Goal: Task Accomplishment & Management: Complete application form

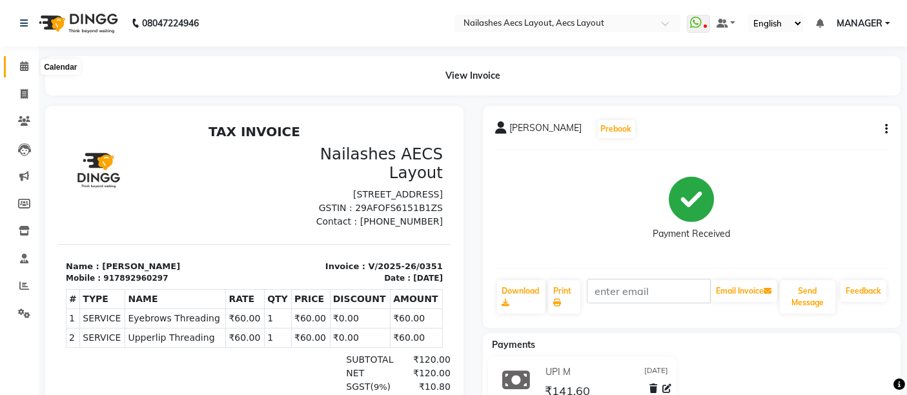
click at [27, 68] on icon at bounding box center [24, 66] width 8 height 10
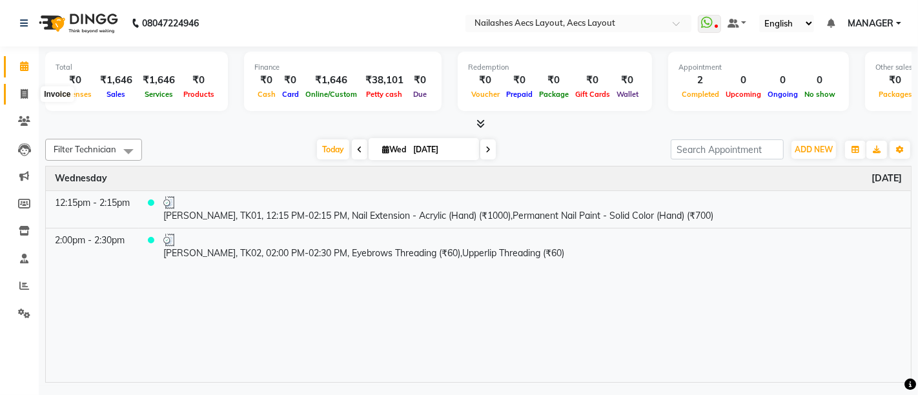
click at [27, 95] on icon at bounding box center [24, 94] width 7 height 10
select select "8467"
select select "service"
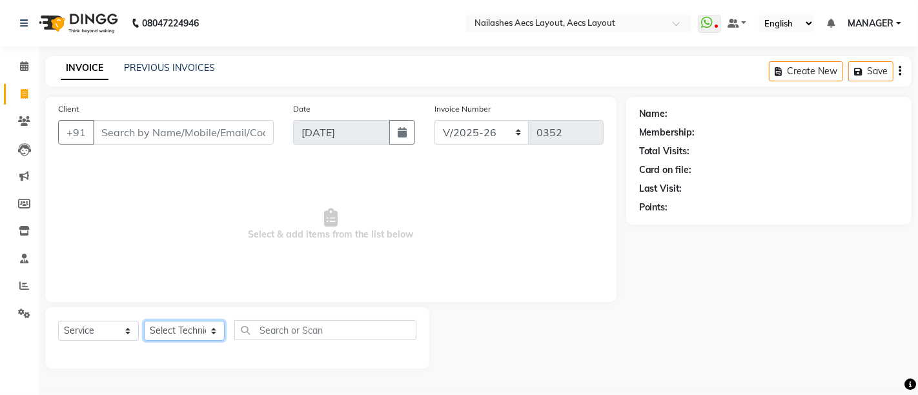
click at [180, 328] on select "Select Technician [PERSON_NAME] MANAGER [PERSON_NAME] owner [PERSON_NAME]" at bounding box center [184, 331] width 81 height 20
select select "86879"
click at [144, 321] on select "Select Technician [PERSON_NAME] MANAGER [PERSON_NAME] owner [PERSON_NAME]" at bounding box center [184, 331] width 81 height 20
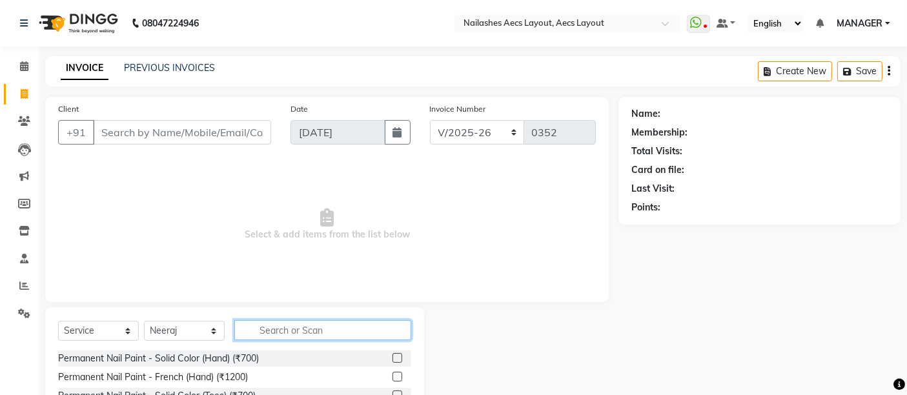
click at [302, 327] on input "text" at bounding box center [322, 330] width 177 height 20
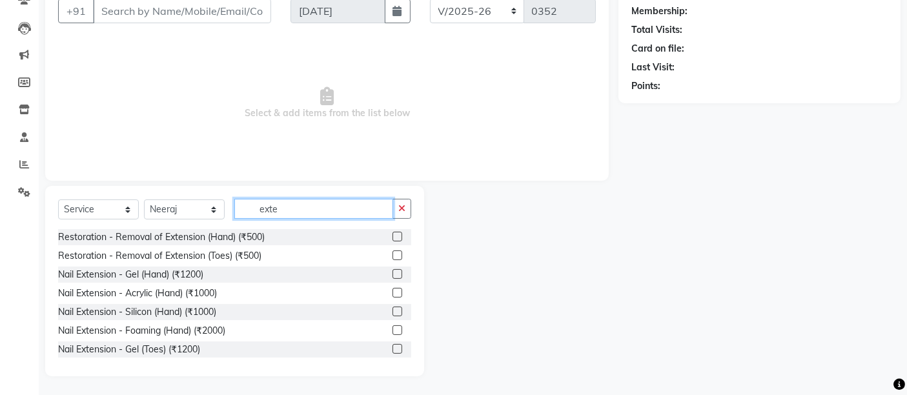
type input "exte"
click at [392, 292] on label at bounding box center [397, 293] width 10 height 10
click at [392, 292] on input "checkbox" at bounding box center [396, 293] width 8 height 8
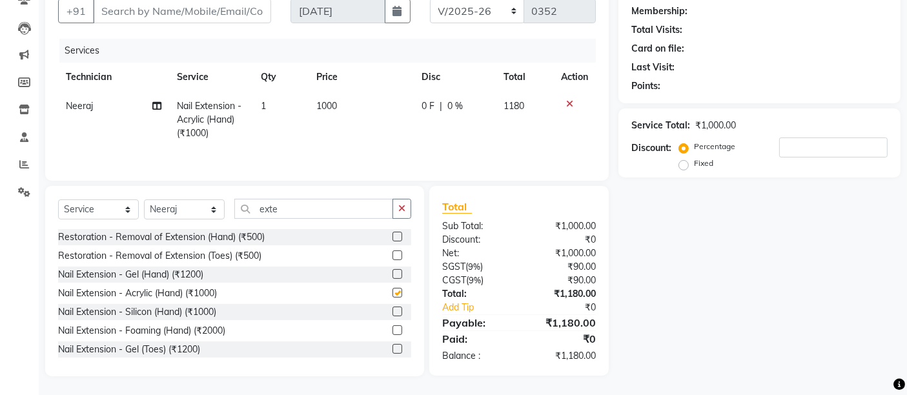
checkbox input "false"
drag, startPoint x: 307, startPoint y: 214, endPoint x: 192, endPoint y: 211, distance: 114.9
click at [192, 211] on div "Select Service Product Membership Package Voucher Prepaid Gift Card Select Tech…" at bounding box center [234, 214] width 353 height 30
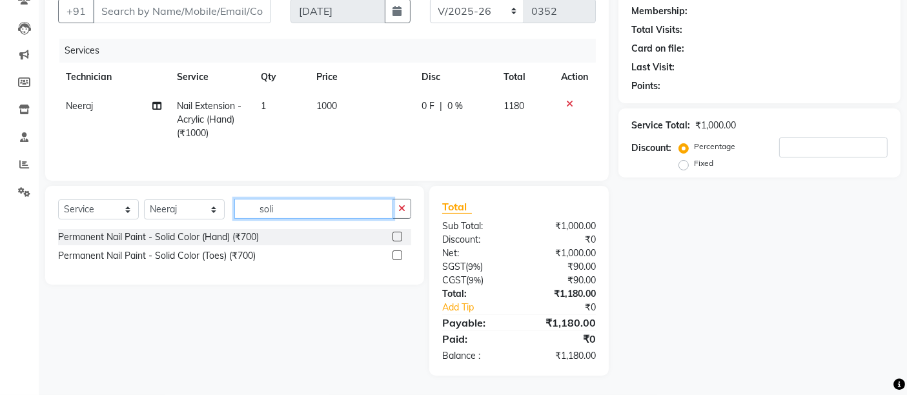
type input "soli"
click at [399, 239] on label at bounding box center [397, 237] width 10 height 10
click at [399, 239] on input "checkbox" at bounding box center [396, 237] width 8 height 8
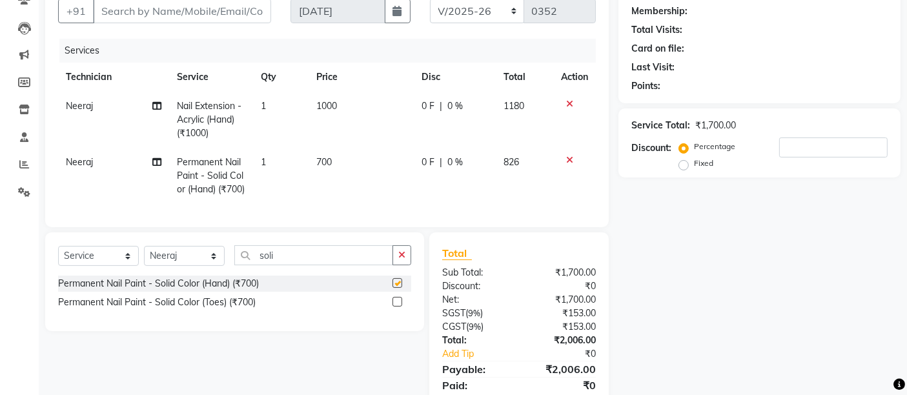
checkbox input "false"
drag, startPoint x: 297, startPoint y: 279, endPoint x: 223, endPoint y: 267, distance: 75.2
click at [223, 267] on div "Select Service Product Membership Package Voucher Prepaid Gift Card Select Tech…" at bounding box center [234, 281] width 379 height 99
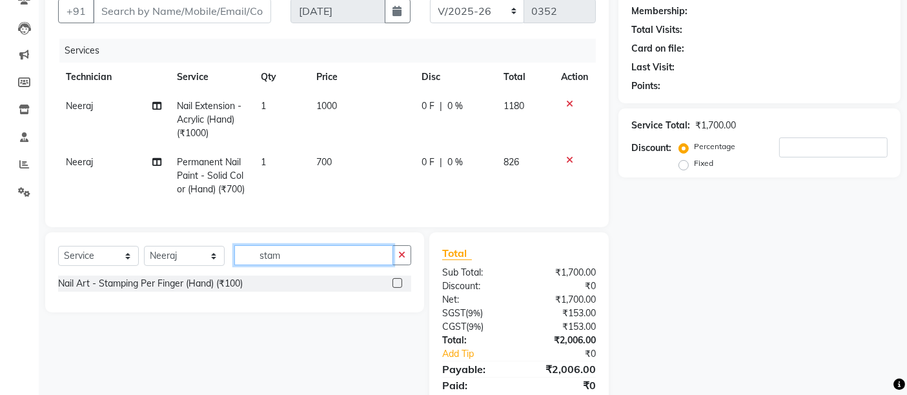
type input "stam"
click at [395, 288] on label at bounding box center [397, 283] width 10 height 10
click at [395, 288] on input "checkbox" at bounding box center [396, 283] width 8 height 8
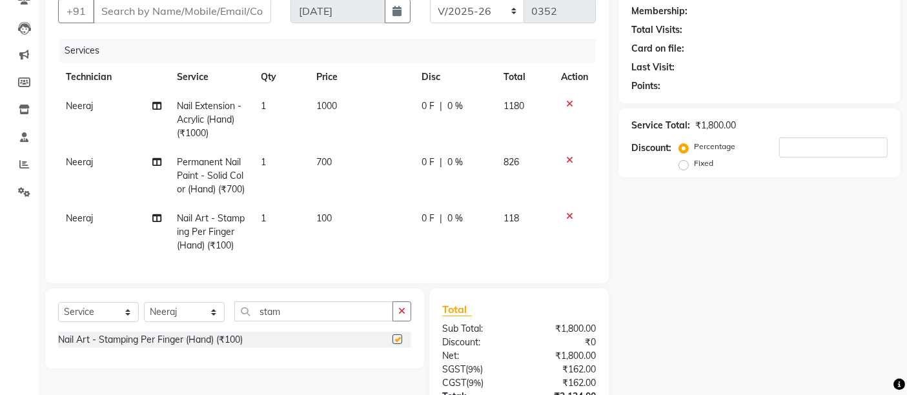
checkbox input "false"
click at [268, 229] on td "1" at bounding box center [280, 232] width 55 height 56
select select "86879"
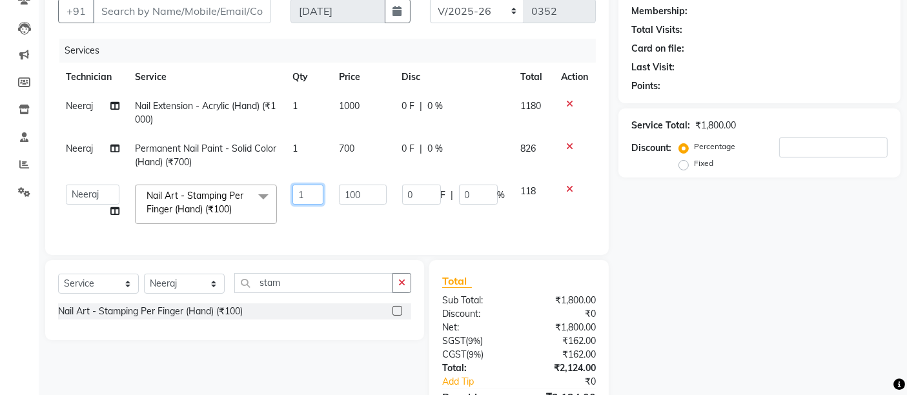
click at [310, 196] on input "1" at bounding box center [308, 195] width 32 height 20
type input "4"
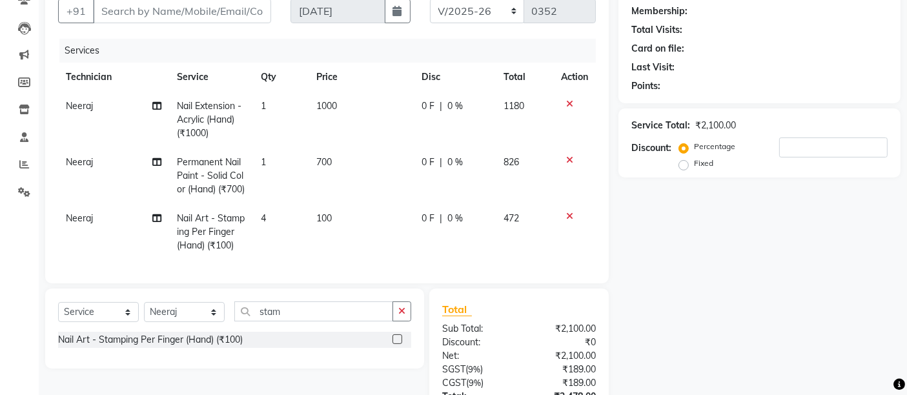
click at [338, 228] on td "100" at bounding box center [361, 232] width 105 height 56
select select "86879"
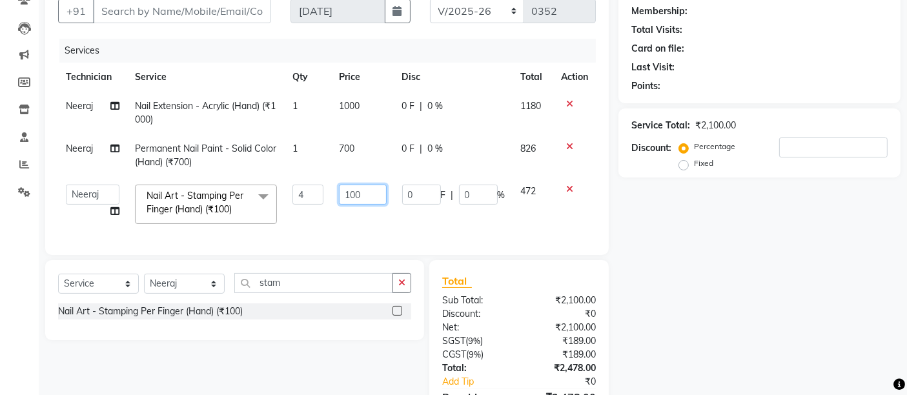
click at [370, 194] on input "100" at bounding box center [362, 195] width 47 height 20
type input "1"
type input "250"
click at [368, 227] on td "250" at bounding box center [362, 204] width 63 height 55
select select "86879"
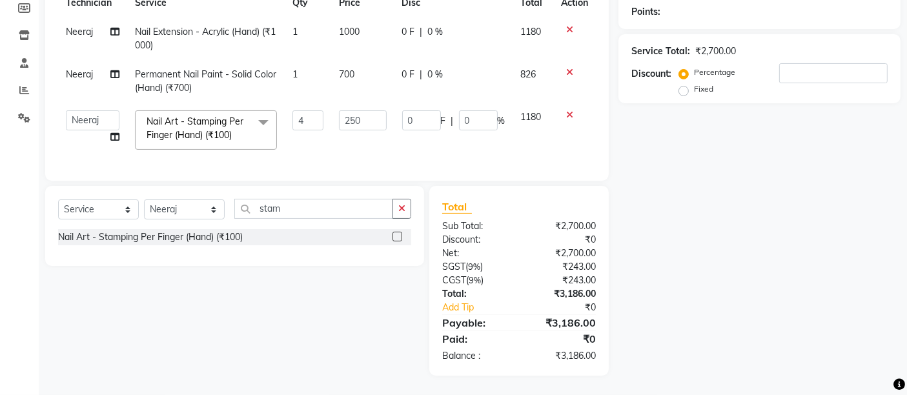
scroll to position [0, 0]
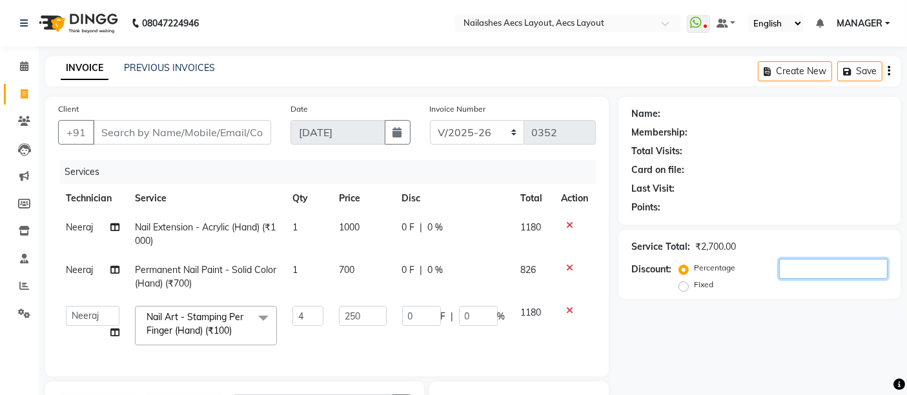
click at [814, 273] on input "number" at bounding box center [833, 269] width 108 height 20
type input "2"
type input "20"
type input "2"
type input "25"
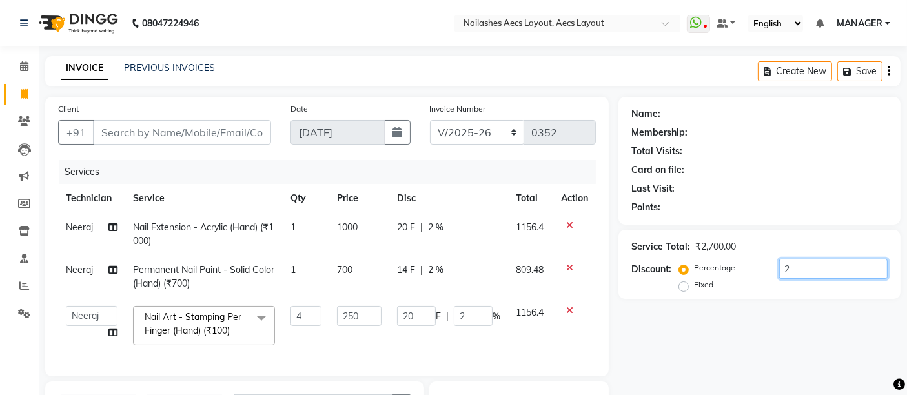
type input "250"
type input "25"
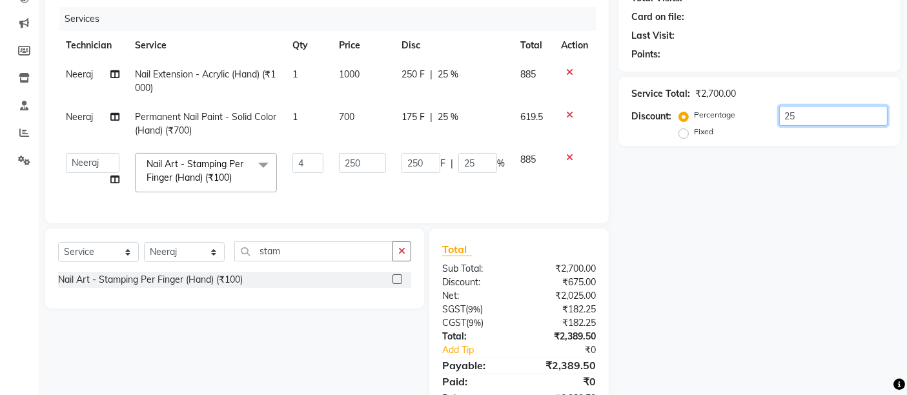
scroll to position [205, 0]
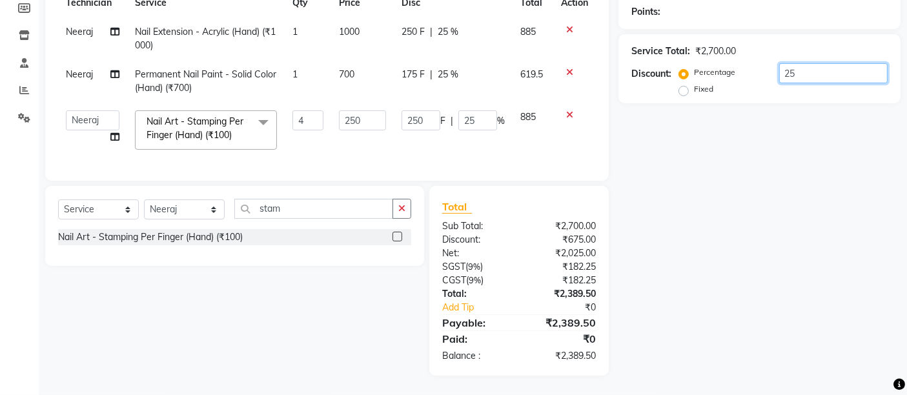
type input "2"
type input "20"
type input "2"
type input "0"
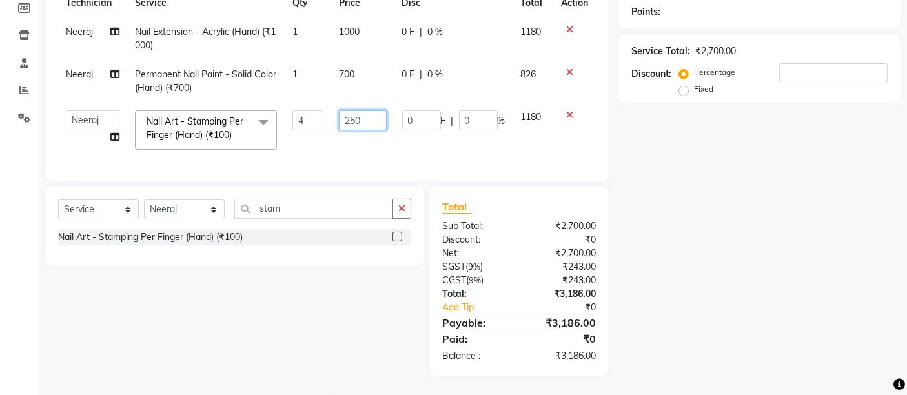
click at [368, 110] on input "250" at bounding box center [362, 120] width 47 height 20
type input "200"
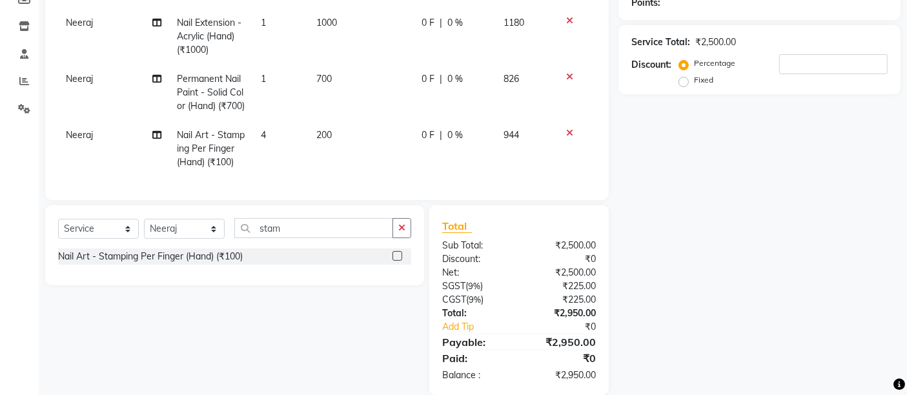
click at [683, 164] on div "Name: Membership: Total Visits: Card on file: Last Visit: Points: Service Total…" at bounding box center [764, 143] width 292 height 503
click at [794, 61] on input "number" at bounding box center [833, 64] width 108 height 20
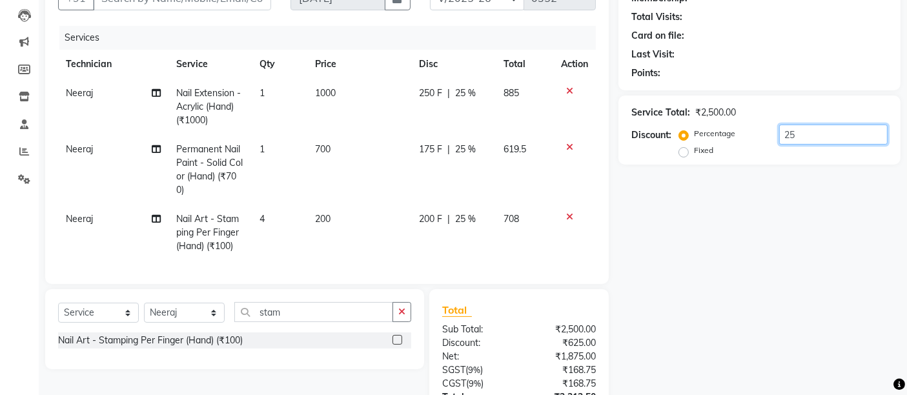
scroll to position [32, 0]
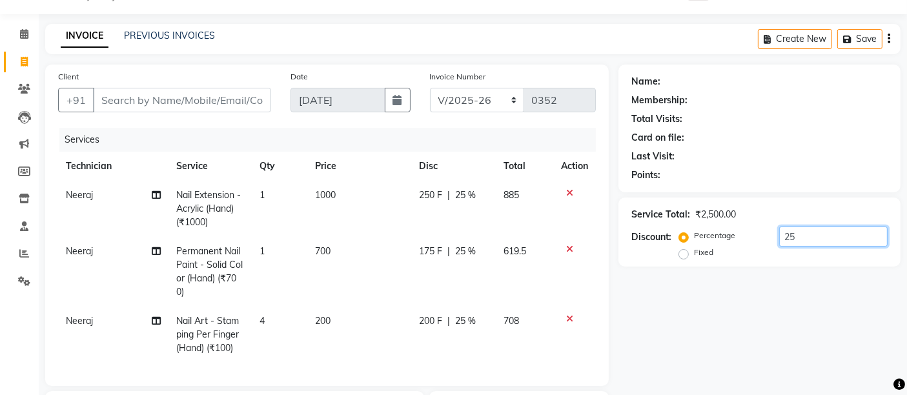
type input "2"
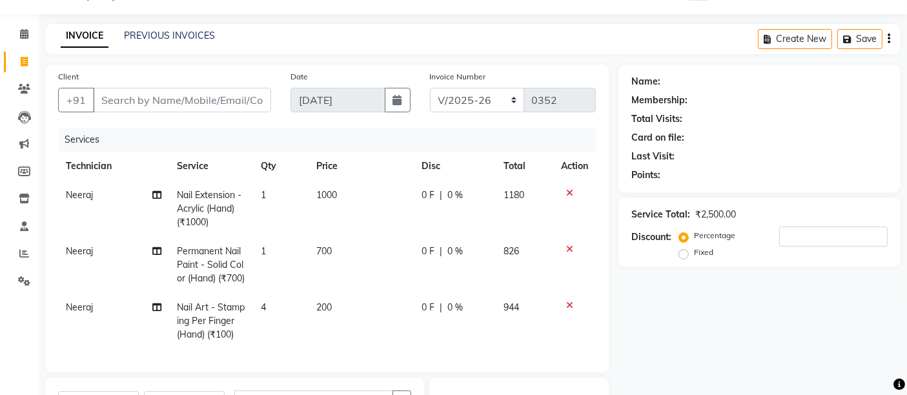
click at [327, 313] on span "200" at bounding box center [324, 307] width 15 height 12
select select "86879"
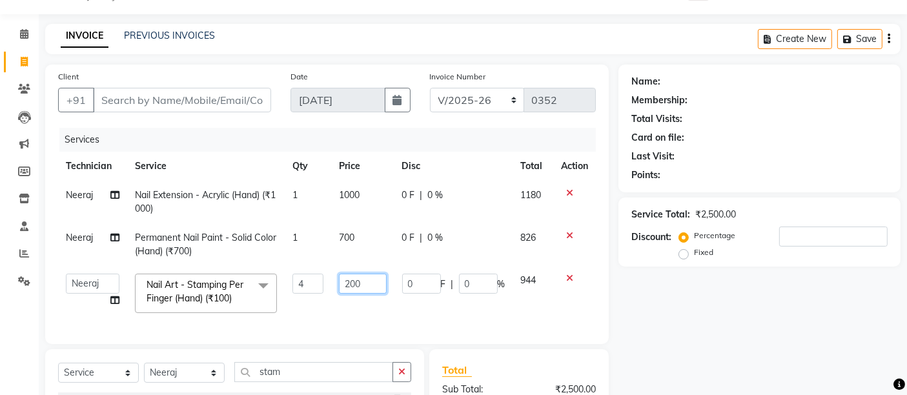
click at [367, 278] on input "200" at bounding box center [362, 284] width 47 height 20
type input "2"
type input "150"
click at [663, 343] on div "Name: Membership: Total Visits: Card on file: Last Visit: Points: Service Total…" at bounding box center [764, 302] width 292 height 474
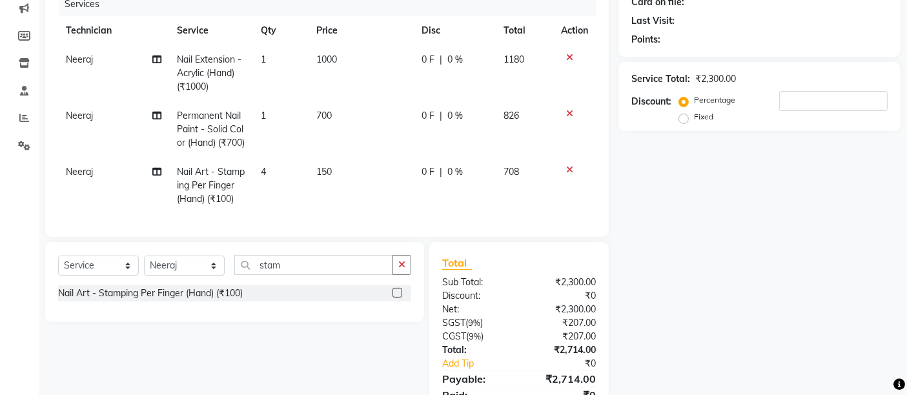
scroll to position [247, 0]
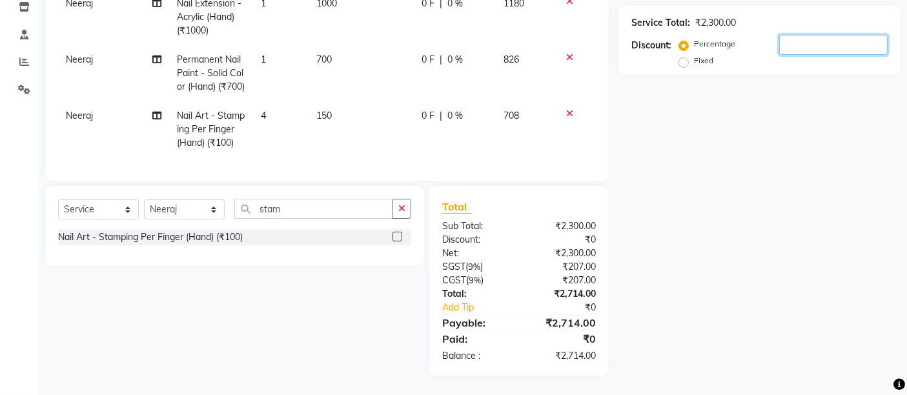
click at [814, 35] on input "number" at bounding box center [833, 45] width 108 height 20
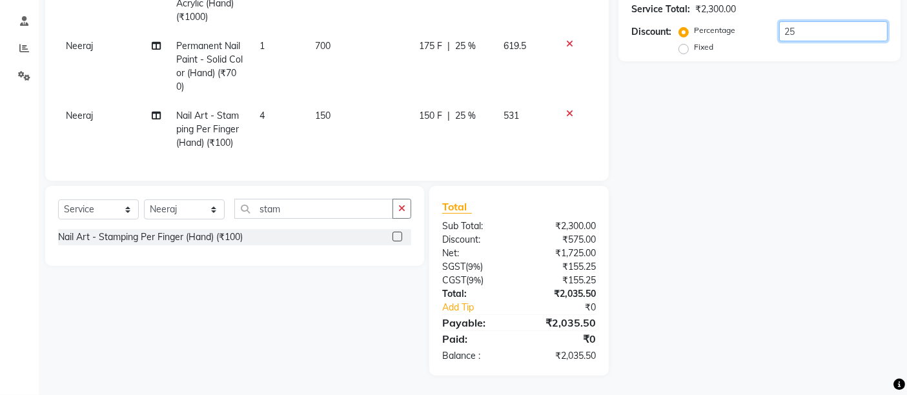
type input "25"
click at [791, 127] on div "Name: Membership: Total Visits: Card on file: Last Visit: Points: Service Total…" at bounding box center [764, 117] width 292 height 516
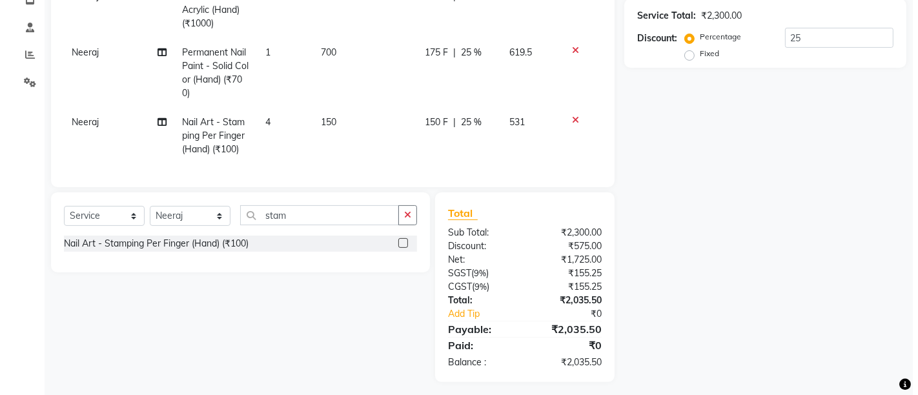
scroll to position [0, 0]
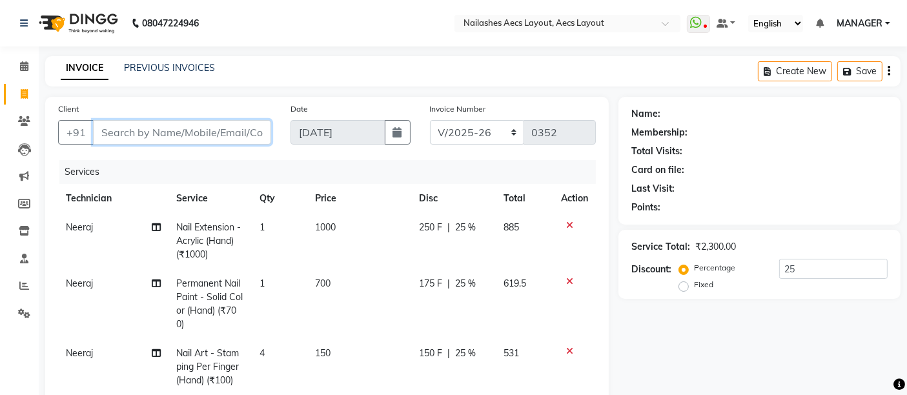
click at [138, 137] on input "Client" at bounding box center [182, 132] width 178 height 25
type input "9"
type input "0"
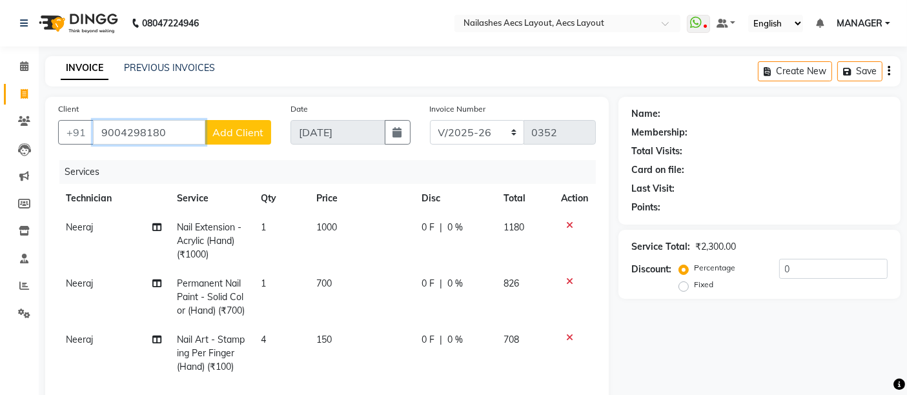
type input "9004298180"
click at [252, 126] on span "Add Client" at bounding box center [237, 132] width 51 height 13
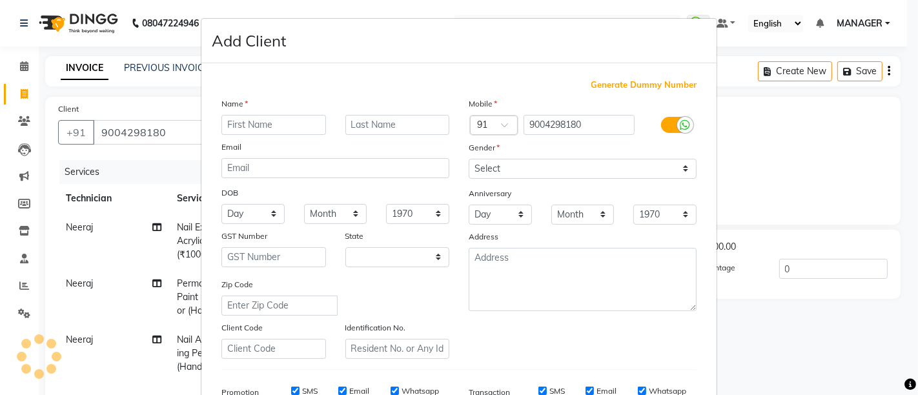
select select "21"
type input "Neha"
click at [507, 155] on div "Gender" at bounding box center [582, 150] width 247 height 18
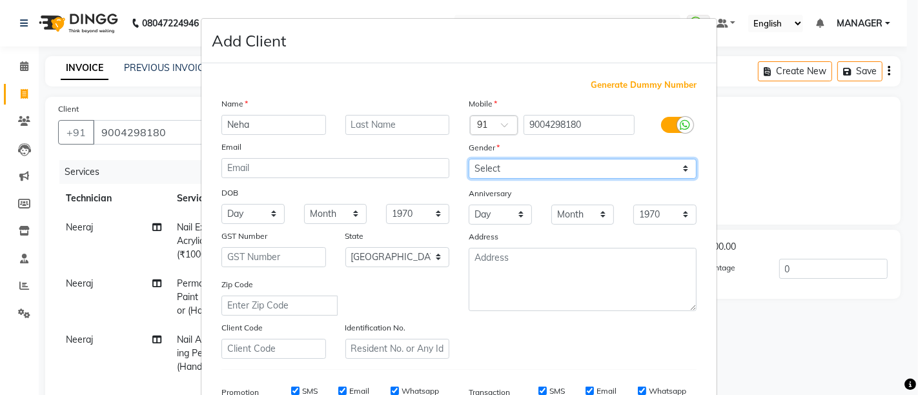
drag, startPoint x: 510, startPoint y: 166, endPoint x: 510, endPoint y: 174, distance: 7.7
click at [510, 167] on select "Select [DEMOGRAPHIC_DATA] [DEMOGRAPHIC_DATA] Other Prefer Not To Say" at bounding box center [583, 169] width 228 height 20
select select "[DEMOGRAPHIC_DATA]"
click at [469, 159] on select "Select [DEMOGRAPHIC_DATA] [DEMOGRAPHIC_DATA] Other Prefer Not To Say" at bounding box center [583, 169] width 228 height 20
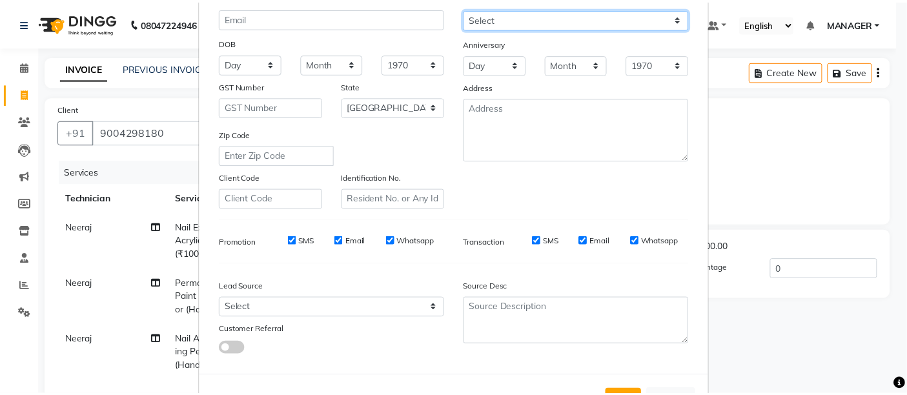
scroll to position [199, 0]
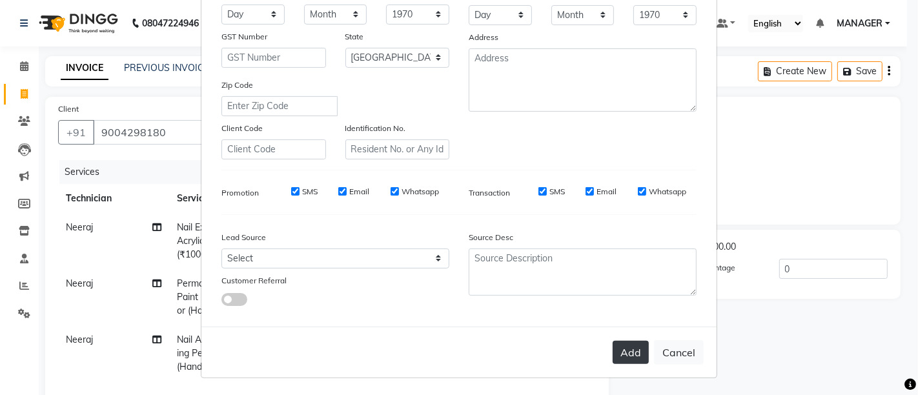
click at [623, 351] on button "Add" at bounding box center [630, 352] width 36 height 23
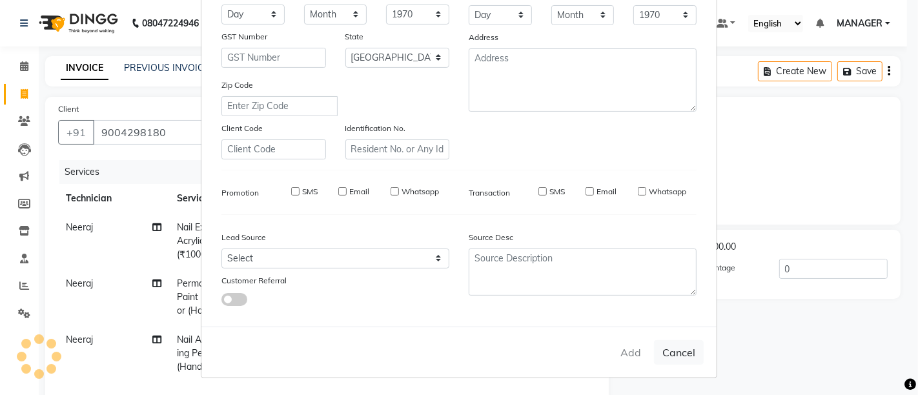
select select
select select "null"
select select
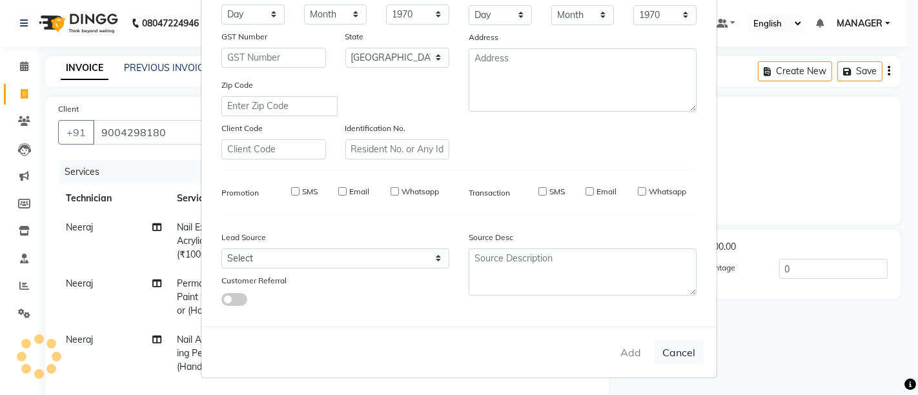
select select
checkbox input "false"
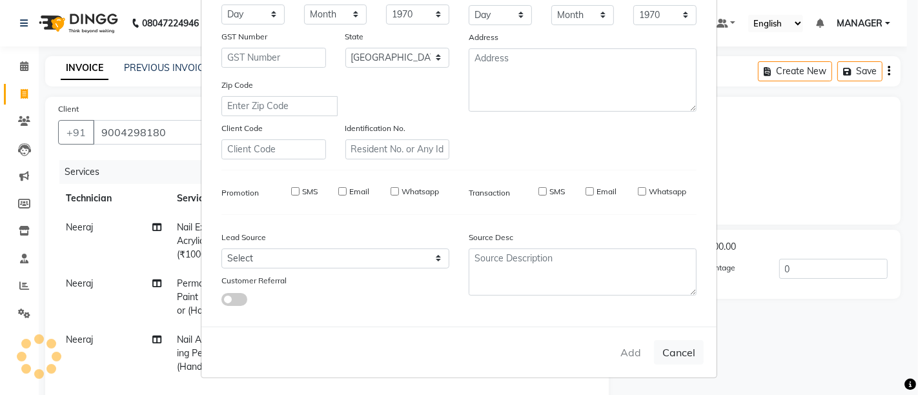
checkbox input "false"
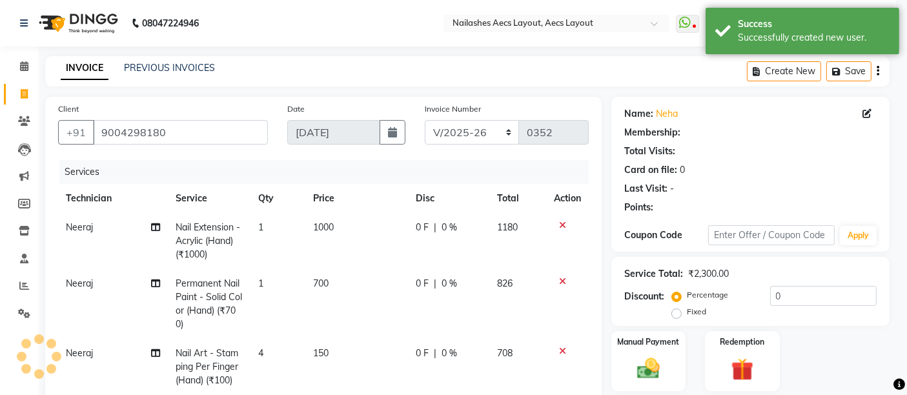
select select "1: Object"
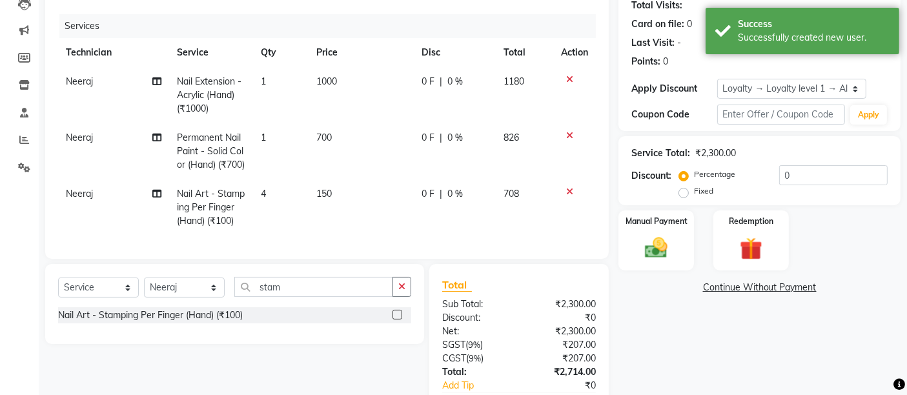
scroll to position [32, 0]
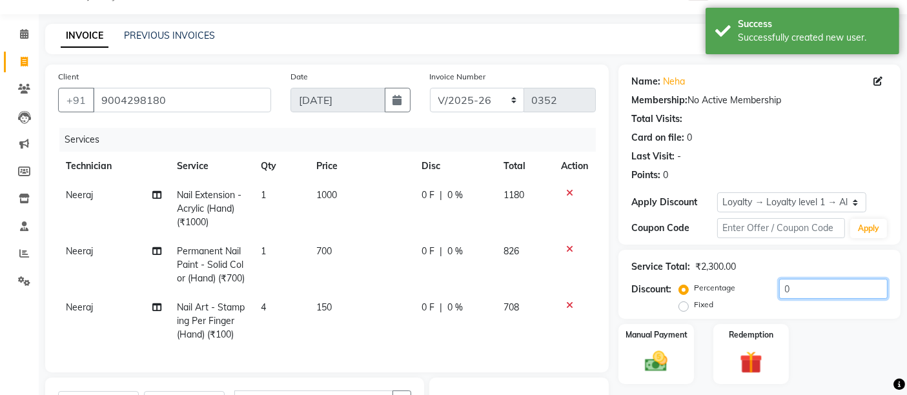
click at [802, 295] on input "0" at bounding box center [833, 289] width 108 height 20
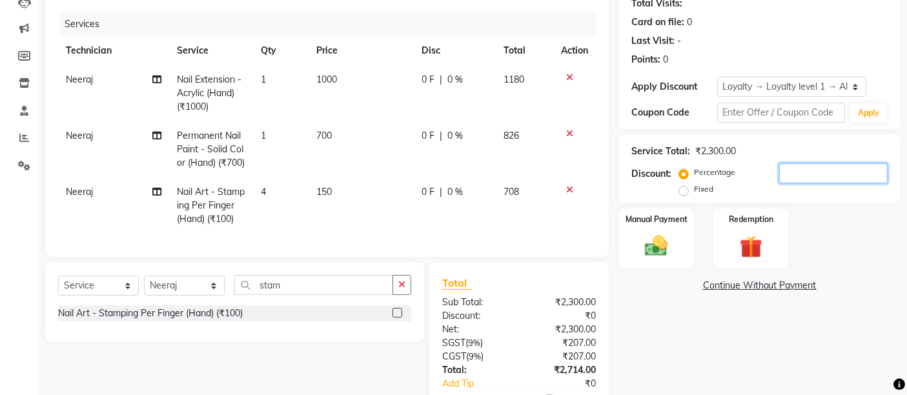
scroll to position [247, 0]
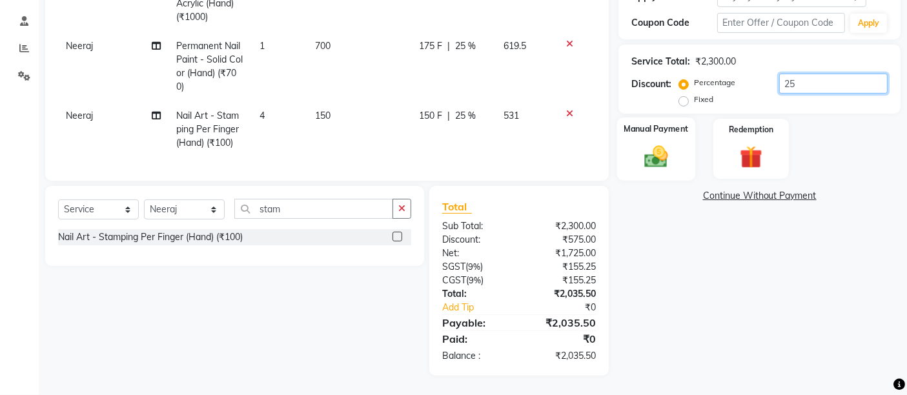
type input "25"
click at [671, 143] on img at bounding box center [656, 156] width 39 height 27
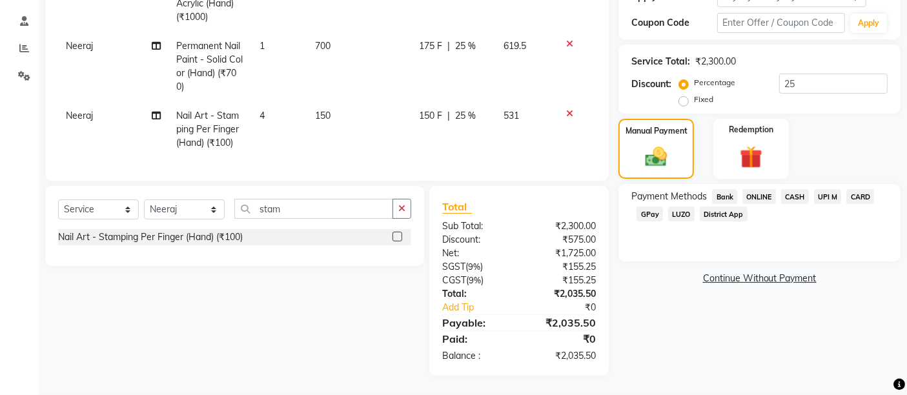
click at [832, 189] on span "UPI M" at bounding box center [828, 196] width 28 height 15
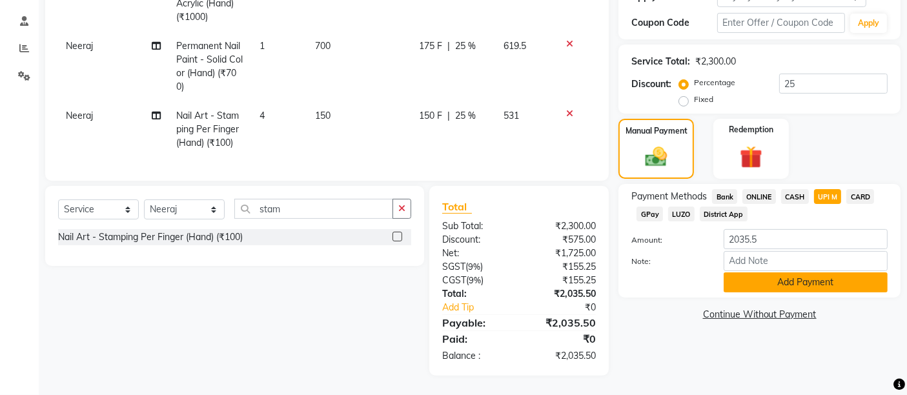
click at [794, 272] on button "Add Payment" at bounding box center [805, 282] width 164 height 20
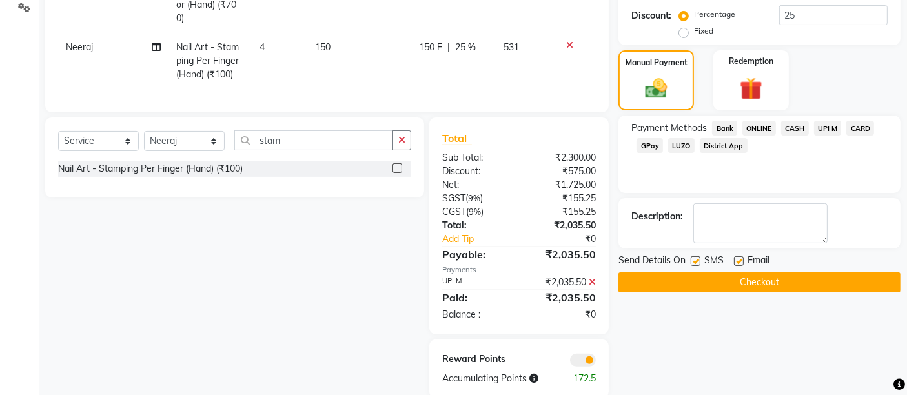
scroll to position [338, 0]
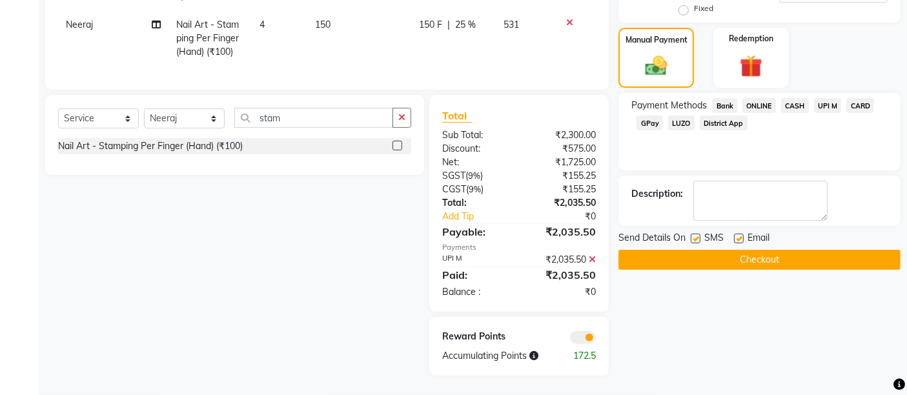
click at [740, 250] on button "Checkout" at bounding box center [759, 260] width 282 height 20
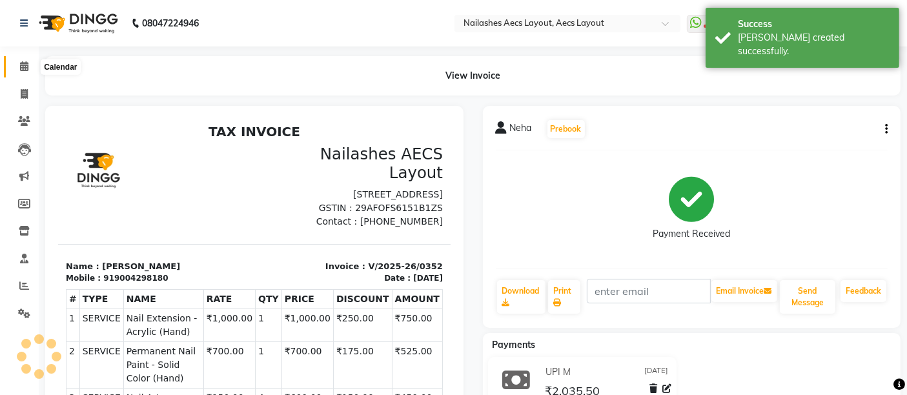
click at [29, 61] on span at bounding box center [24, 66] width 23 height 15
